Goal: Find contact information: Obtain details needed to contact an individual or organization

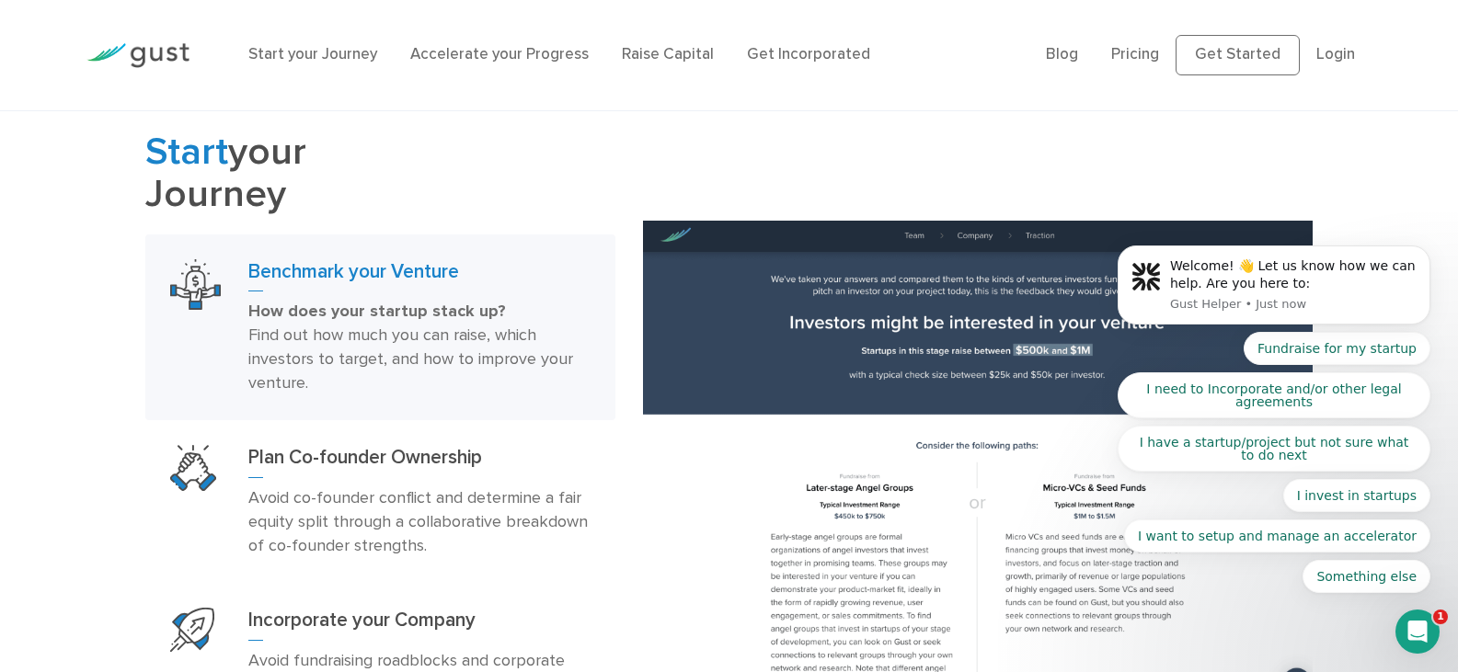
scroll to position [1104, 0]
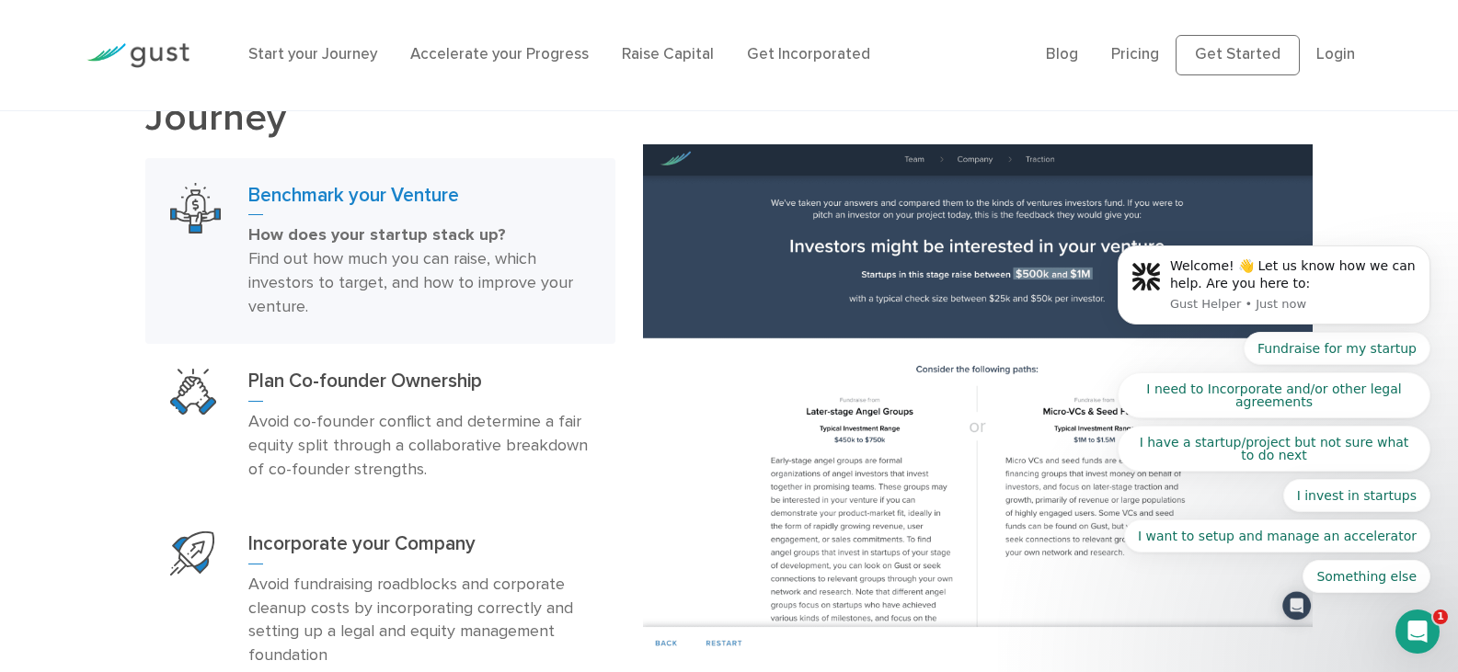
click at [120, 230] on div "Start your Journey Benchmark your Venture How does your startup stack up? Find …" at bounding box center [729, 401] width 1458 height 693
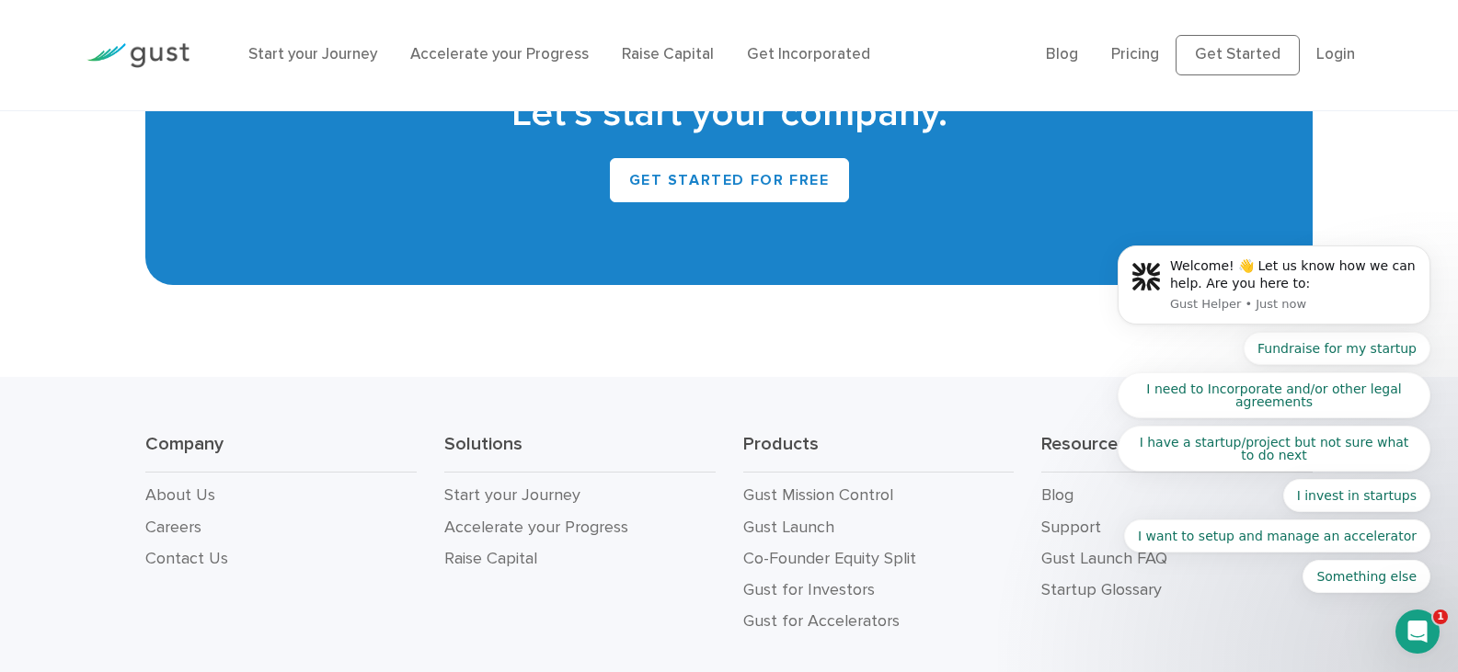
scroll to position [8461, 0]
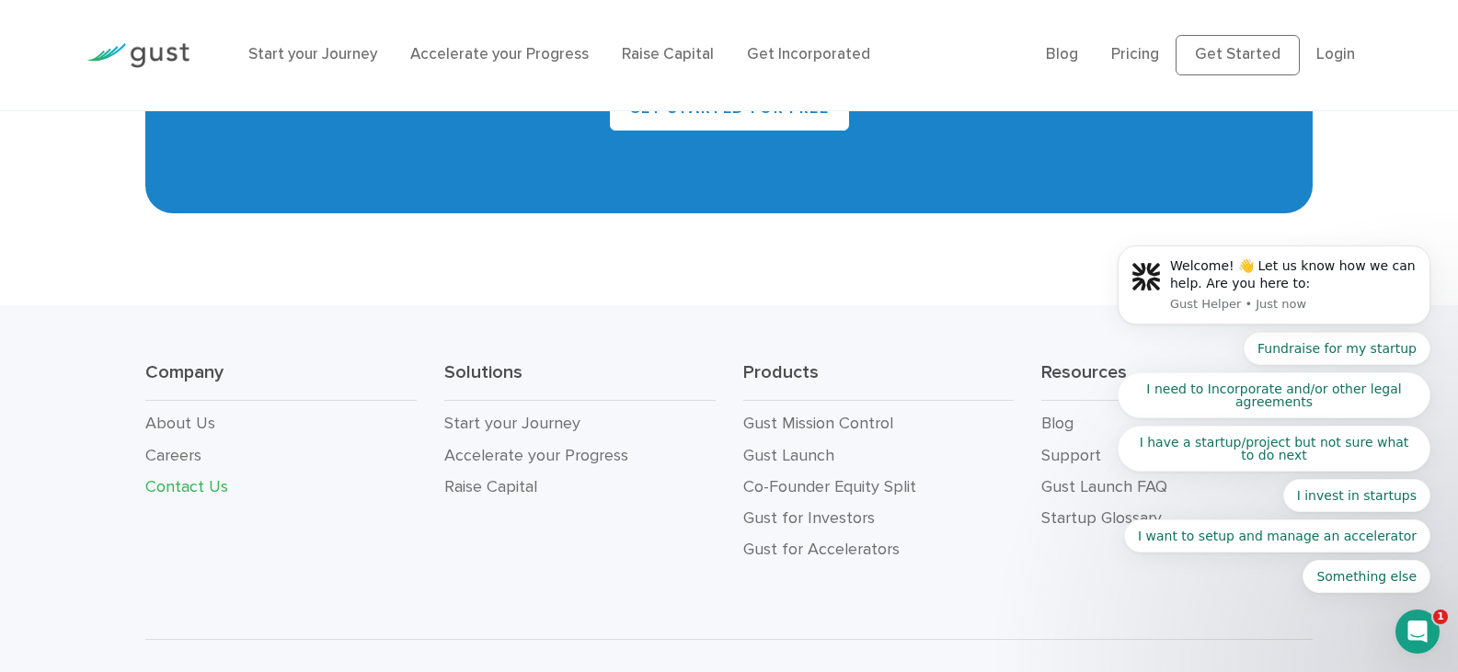
click at [178, 477] on link "Contact Us" at bounding box center [186, 486] width 83 height 19
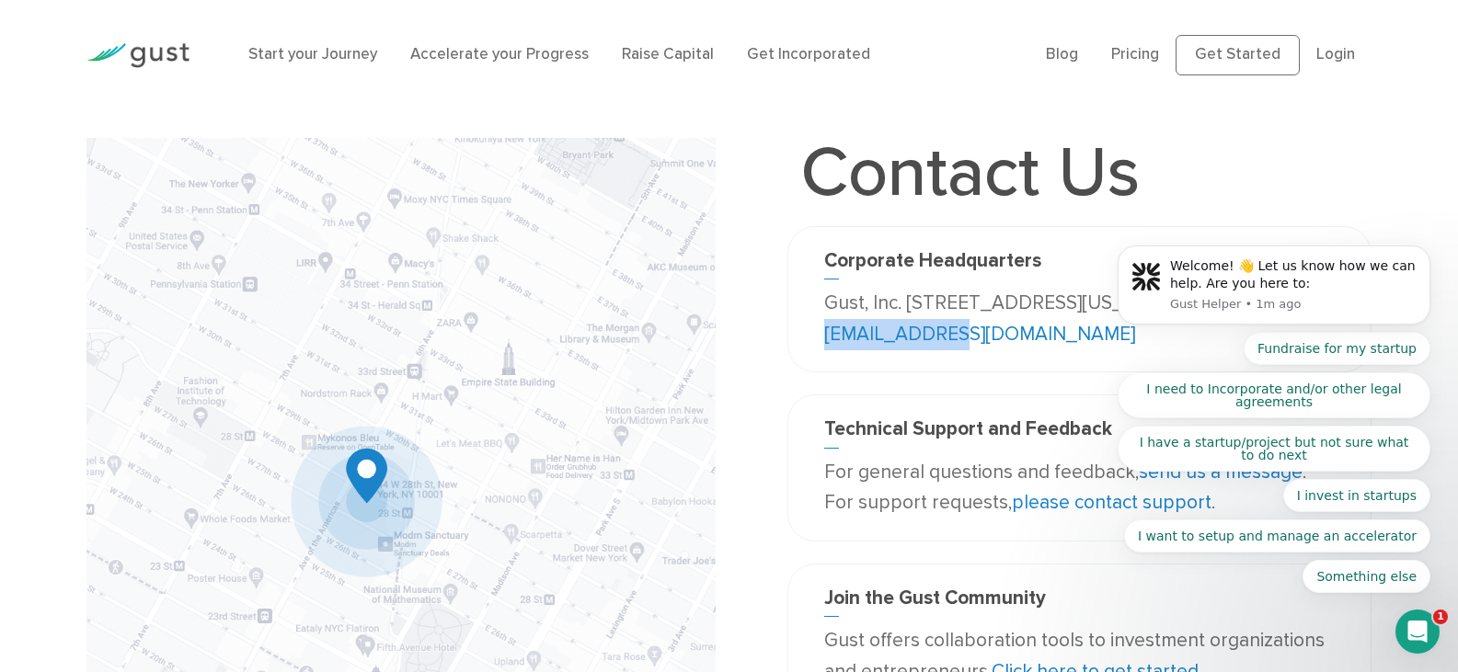
drag, startPoint x: 1058, startPoint y: 331, endPoint x: 917, endPoint y: 332, distance: 140.7
click at [917, 332] on p "Gust, Inc. 188 Grand Street Second Floor New York, NY 10013 USA info@gust.com" at bounding box center [1079, 319] width 511 height 62
copy link "[EMAIL_ADDRESS][DOMAIN_NAME]"
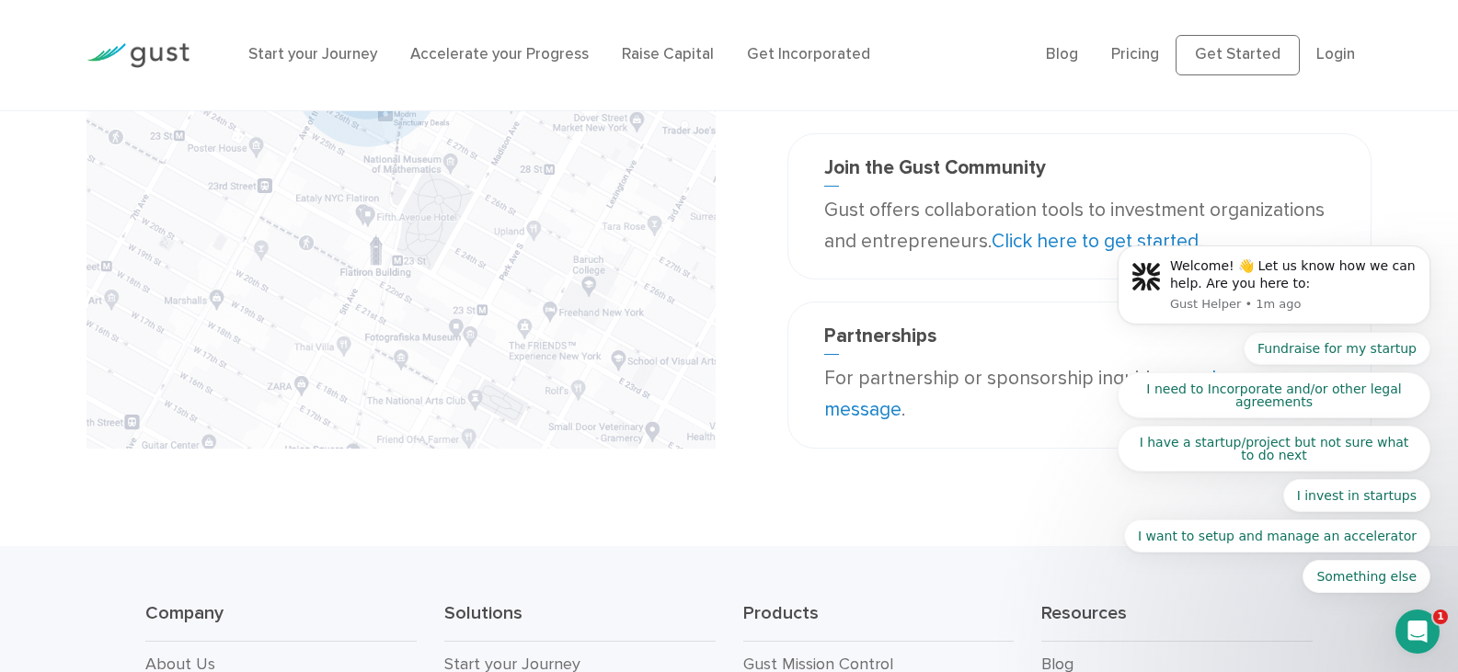
scroll to position [460, 0]
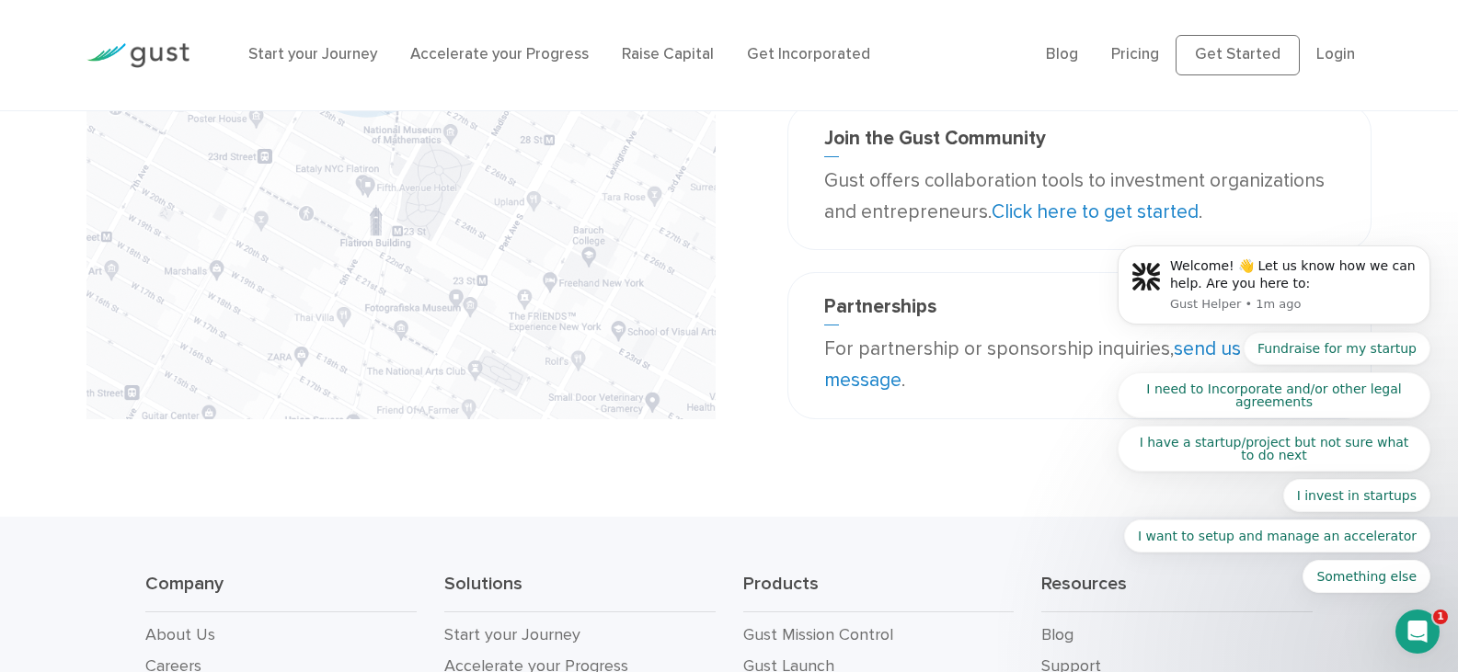
click at [1066, 211] on link "Click here to get started" at bounding box center [1095, 212] width 207 height 23
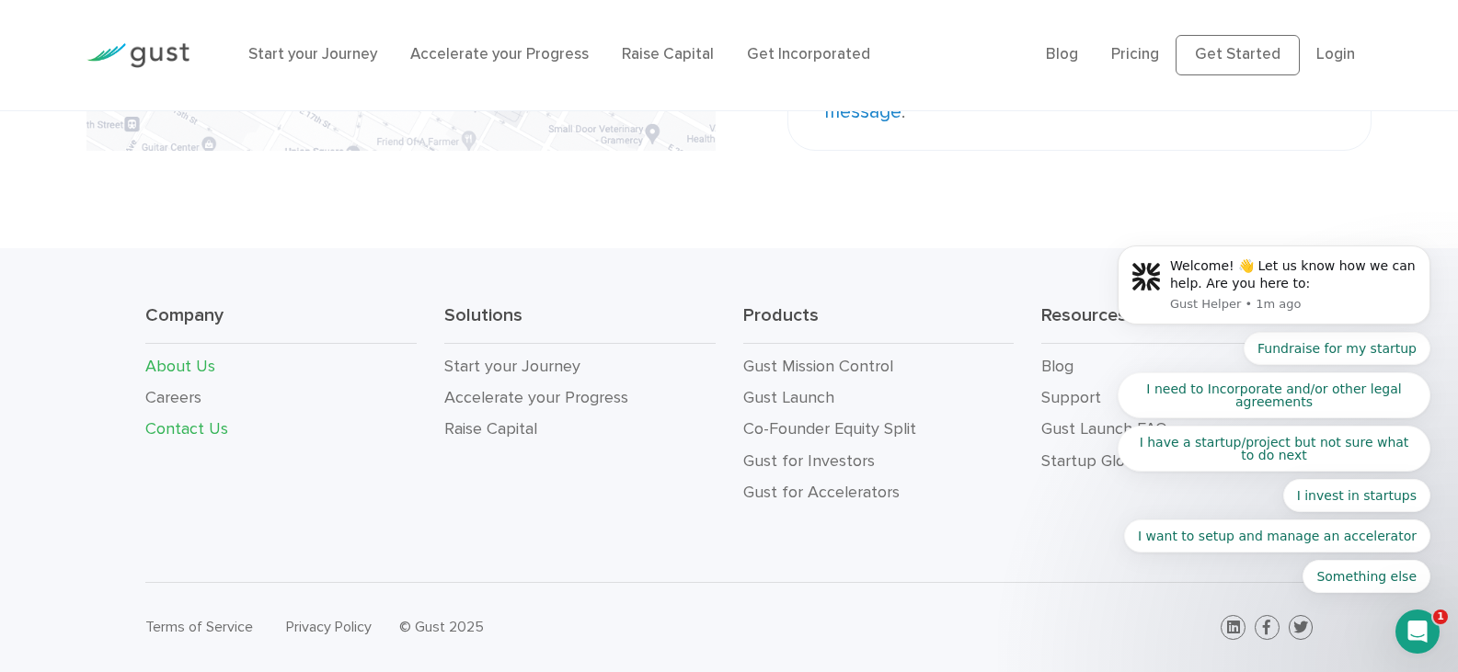
click at [189, 366] on link "About Us" at bounding box center [180, 366] width 70 height 19
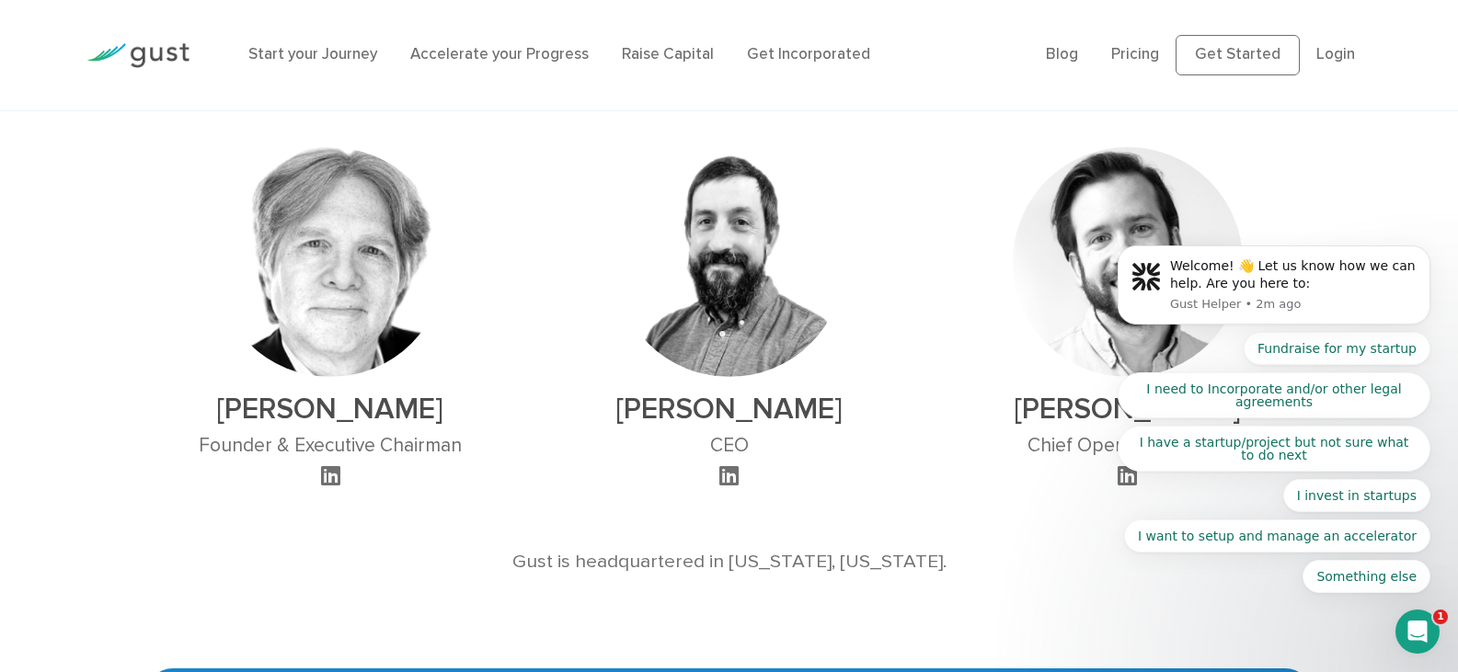
scroll to position [1196, 0]
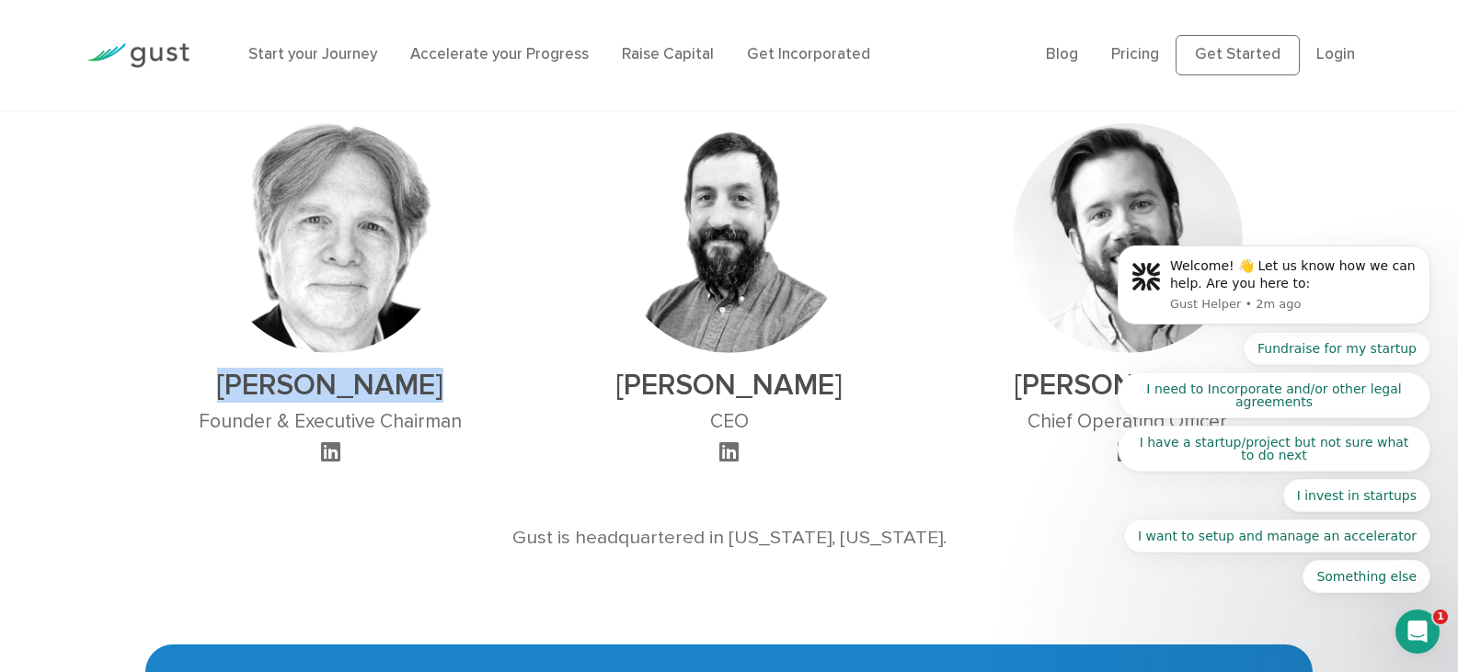
drag, startPoint x: 228, startPoint y: 371, endPoint x: 435, endPoint y: 378, distance: 207.1
click at [435, 378] on h2 "David S. Rose" at bounding box center [330, 385] width 263 height 35
copy h2 "David S. Rose"
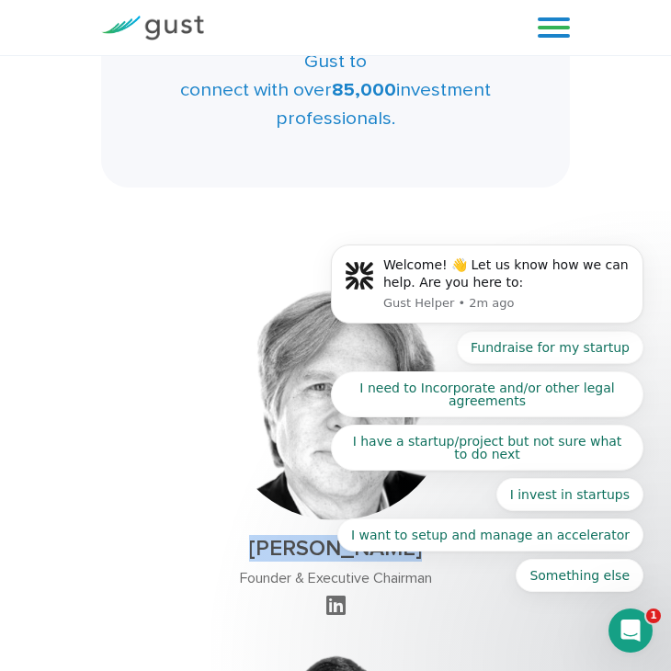
scroll to position [1186, 0]
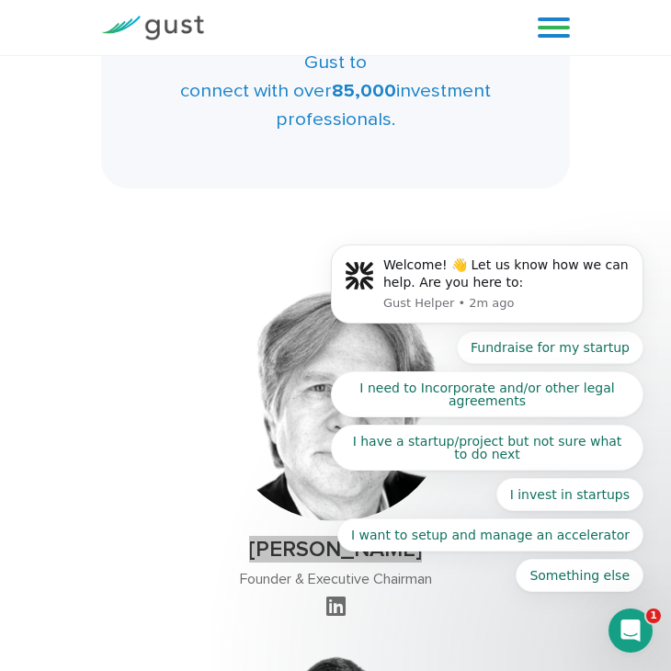
click at [321, 585] on div "Welcome! 👋 Let us know how we can help. Are you here to: Gust Helper • 2m ago F…" at bounding box center [487, 477] width 339 height 230
click at [310, 509] on div "David S. Rose Founder & Executive Chairman" at bounding box center [336, 456] width 230 height 329
click at [307, 536] on h2 "David S. Rose" at bounding box center [336, 549] width 230 height 27
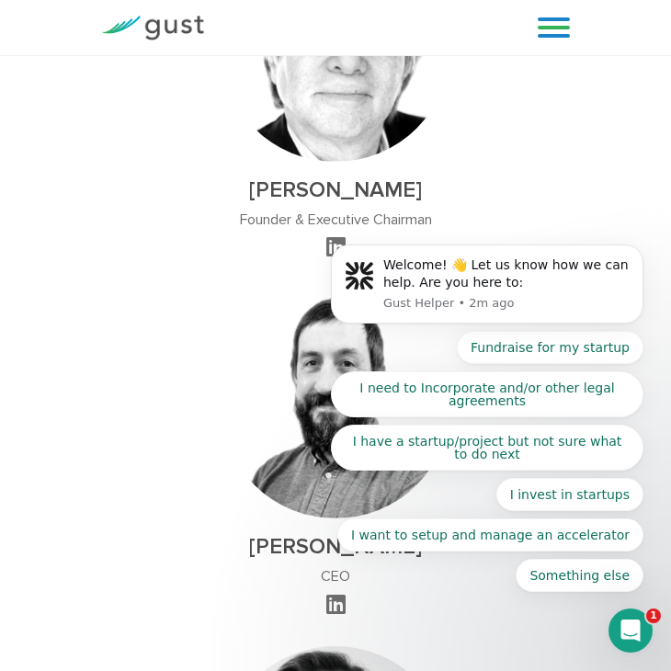
scroll to position [1554, 0]
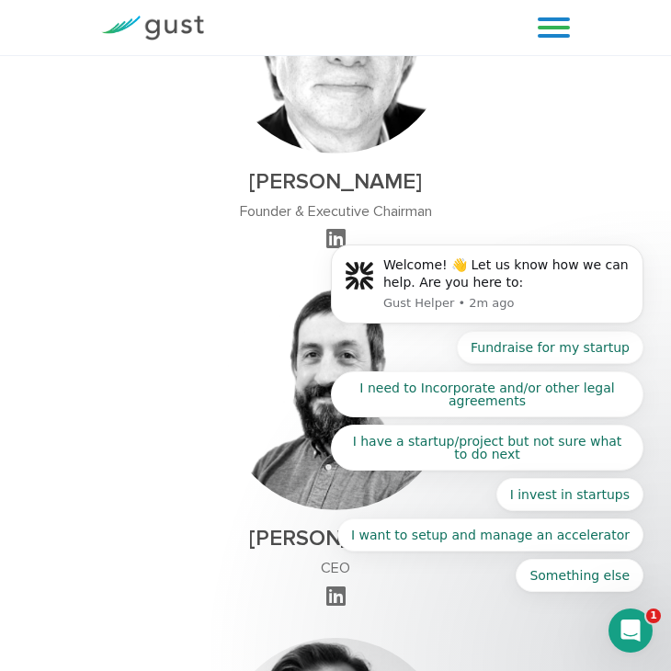
click at [341, 154] on body "Welcome! 👋 Let us know how we can help. Are you here to: Gust Helper • 2m ago F…" at bounding box center [487, 288] width 353 height 651
click at [341, 190] on body "Welcome! 👋 Let us know how we can help. Are you here to: Gust Helper • 2m ago F…" at bounding box center [487, 288] width 353 height 651
click at [290, 168] on h2 "David S. Rose" at bounding box center [336, 181] width 230 height 27
click at [312, 136] on div "David S. Rose Founder & Executive Chairman" at bounding box center [336, 88] width 230 height 329
click at [319, 222] on body "Welcome! 👋 Let us know how we can help. Are you here to: Gust Helper • 2m ago F…" at bounding box center [487, 288] width 353 height 651
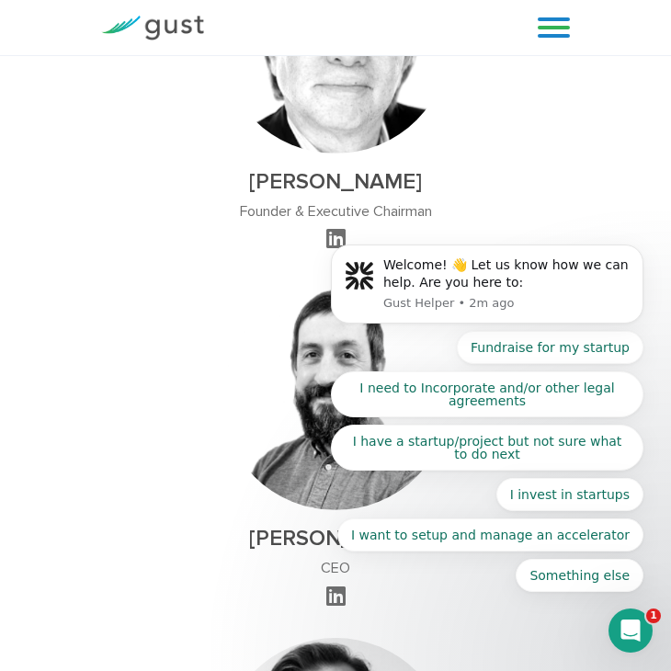
click at [334, 211] on body "Welcome! 👋 Let us know how we can help. Are you here to: Gust Helper • 2m ago F…" at bounding box center [487, 288] width 353 height 651
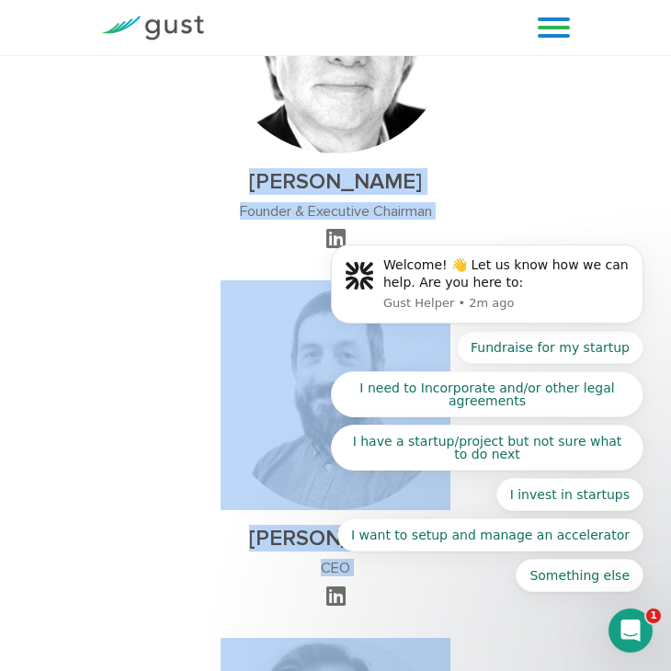
drag, startPoint x: 576, startPoint y: 110, endPoint x: 389, endPoint y: 153, distance: 191.5
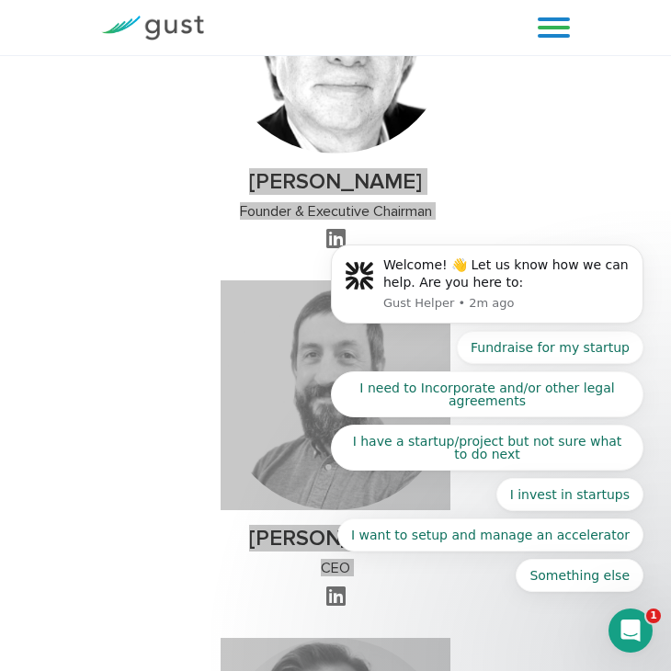
click at [421, 154] on body "Welcome! 👋 Let us know how we can help. Are you here to: Gust Helper • 2m ago F…" at bounding box center [487, 288] width 353 height 651
